Goal: Task Accomplishment & Management: Manage account settings

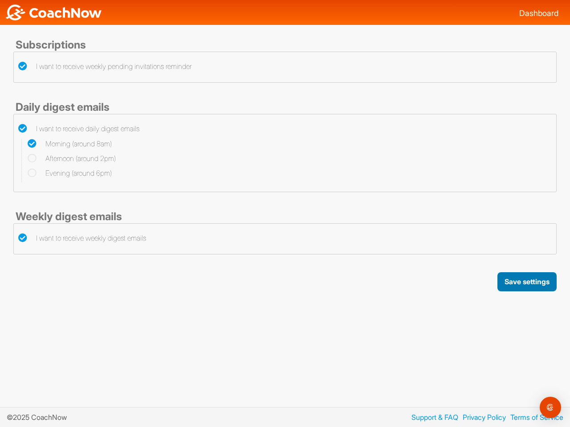
click at [526, 282] on button "Save settings" at bounding box center [526, 281] width 59 height 19
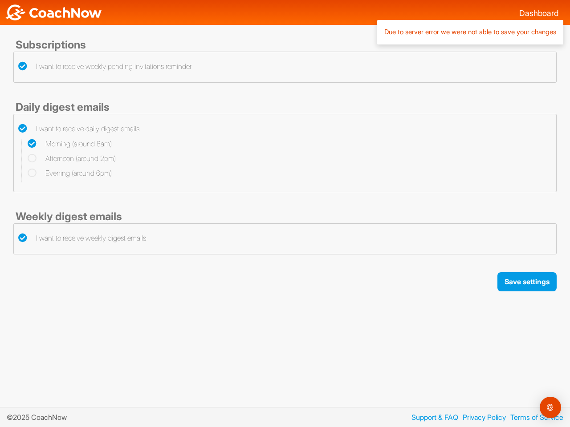
click at [550, 408] on img "Open Intercom Messenger" at bounding box center [550, 407] width 11 height 11
